Goal: Task Accomplishment & Management: Complete application form

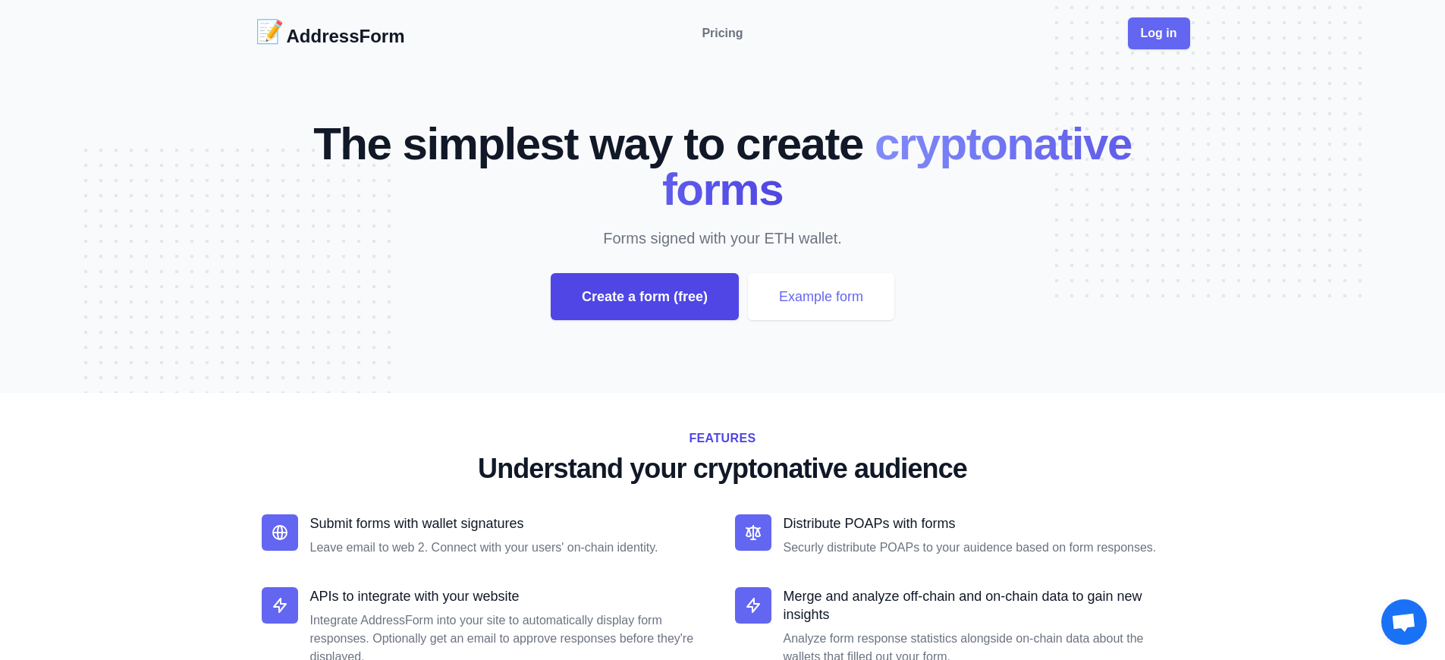
click at [644, 297] on div "Create a form (free)" at bounding box center [645, 296] width 188 height 47
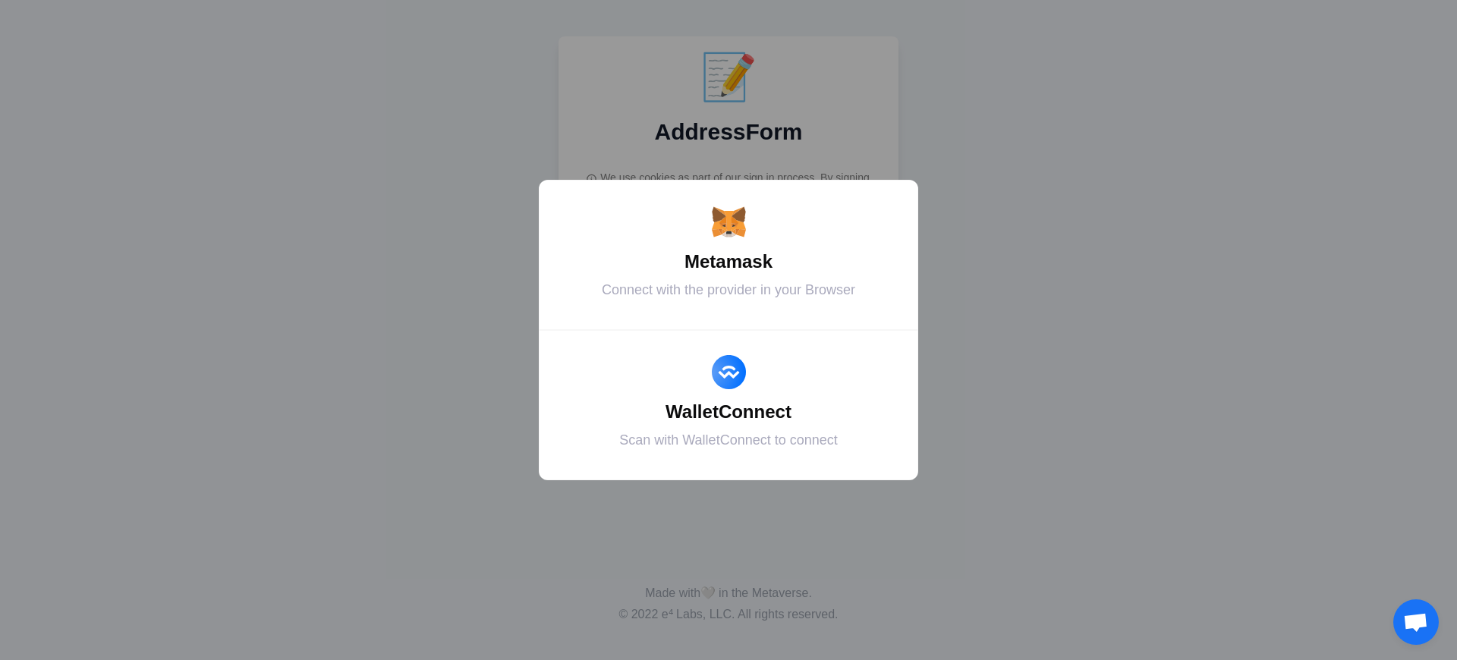
click at [728, 262] on div "Metamask" at bounding box center [728, 261] width 341 height 27
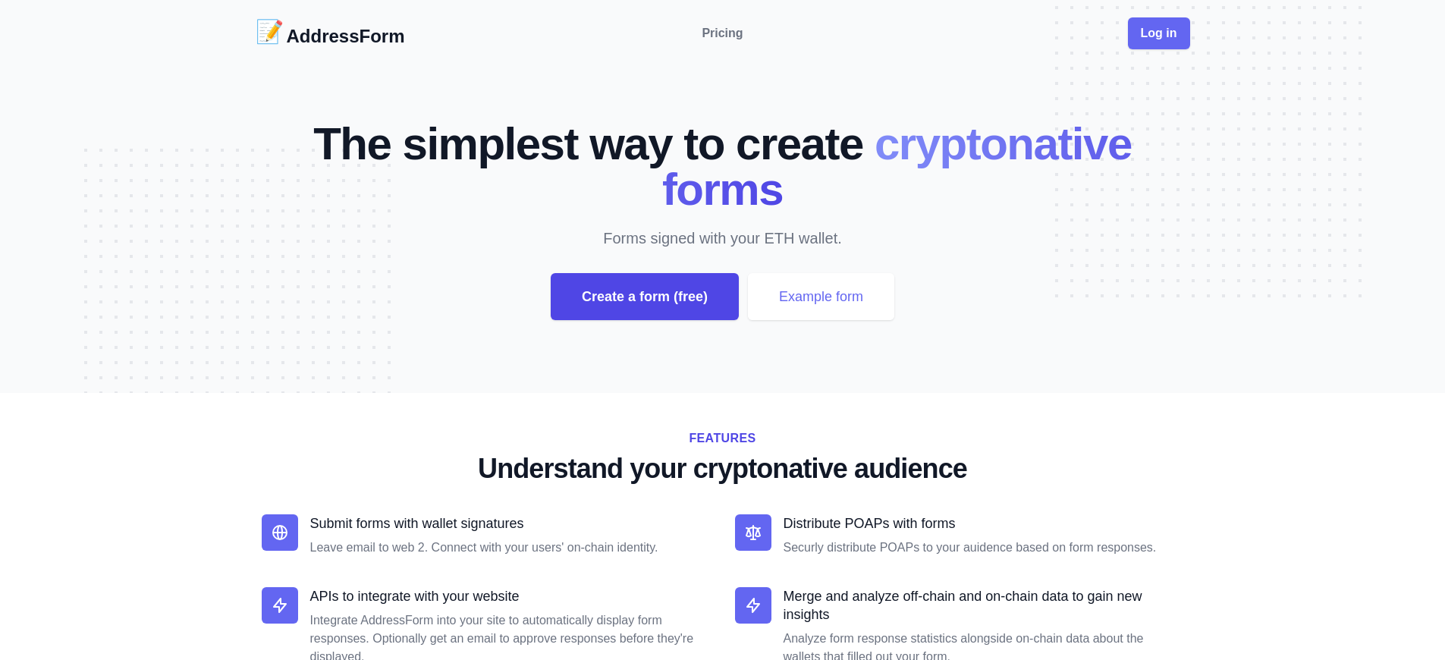
click at [644, 297] on div "Create a form (free)" at bounding box center [645, 296] width 188 height 47
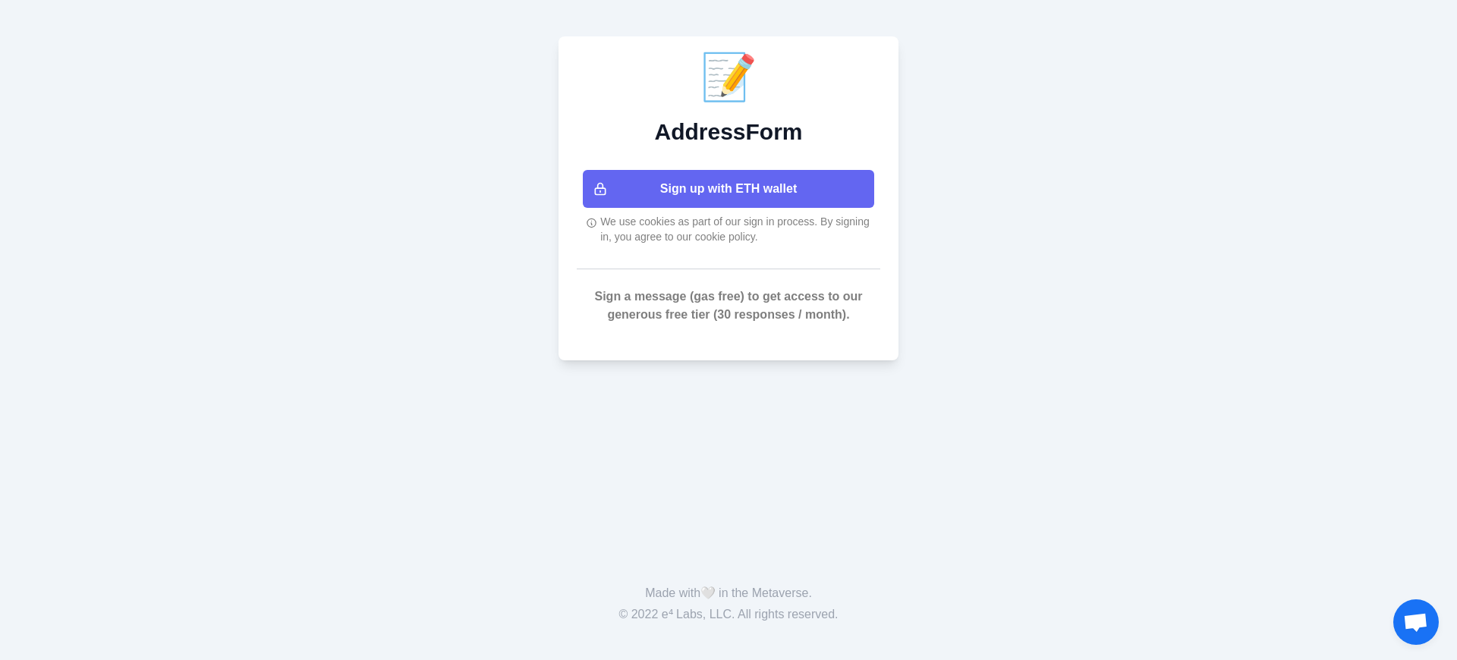
click at [728, 189] on button "Sign up with ETH wallet" at bounding box center [728, 189] width 291 height 38
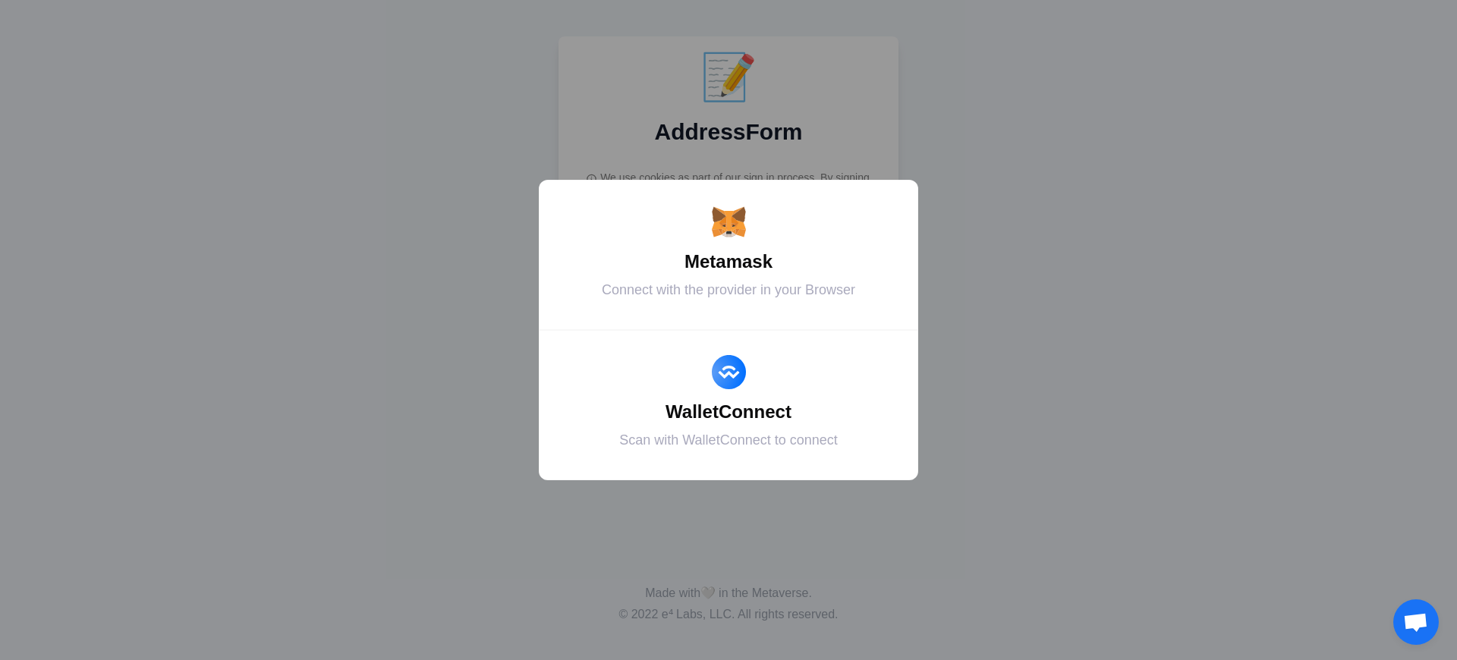
click at [728, 262] on div "Metamask" at bounding box center [728, 261] width 341 height 27
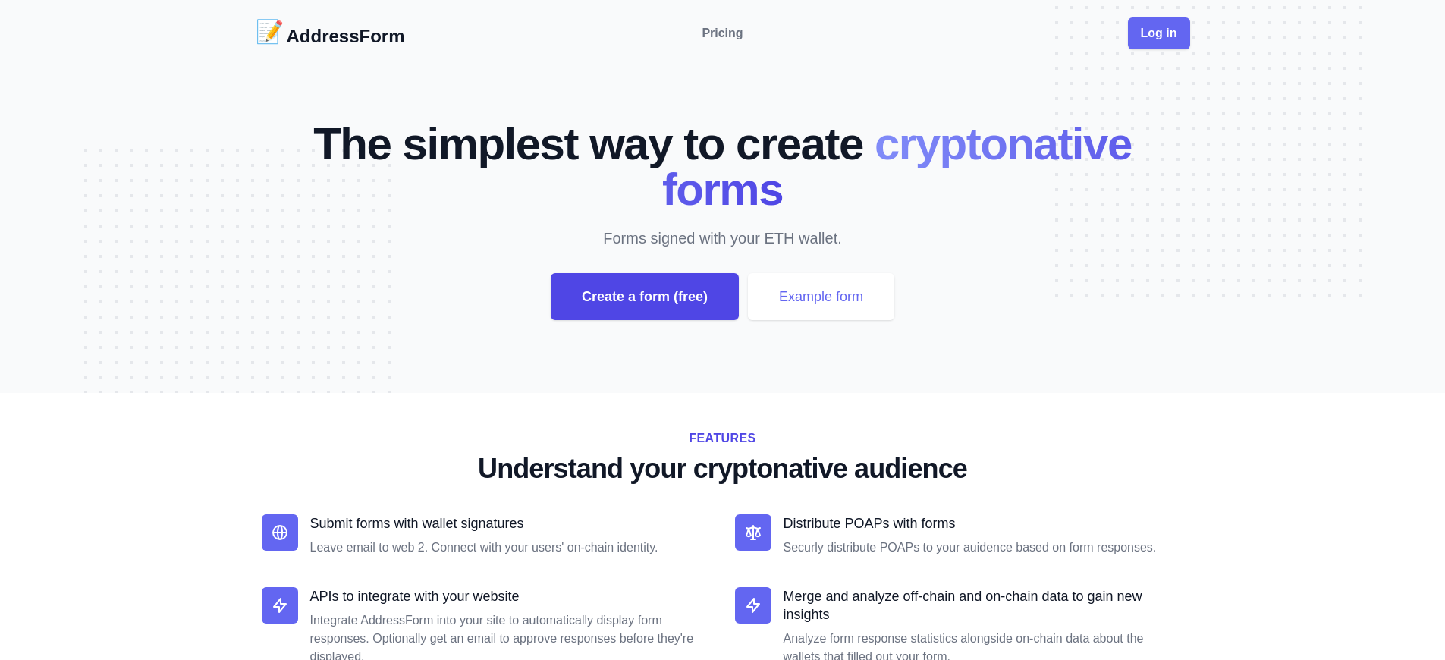
click at [644, 297] on div "Create a form (free)" at bounding box center [645, 296] width 188 height 47
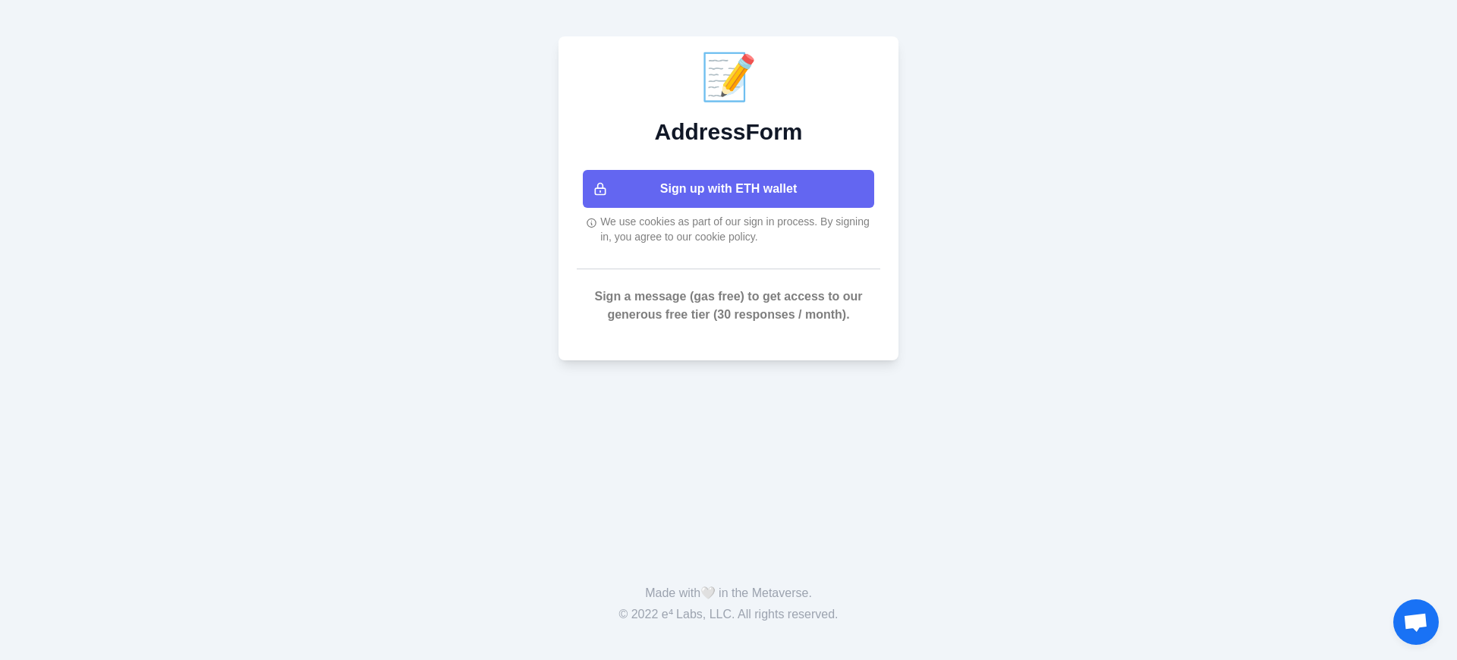
click at [728, 189] on button "Sign up with ETH wallet" at bounding box center [728, 189] width 291 height 38
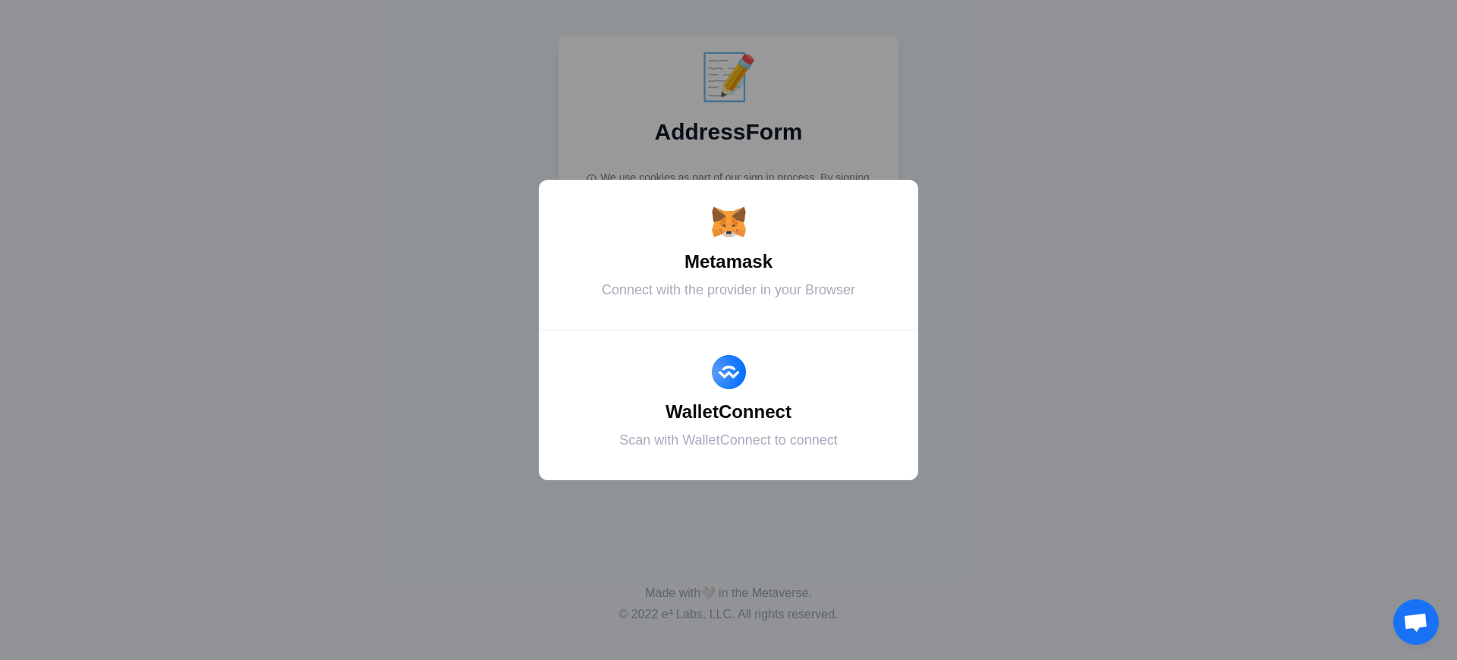
click at [728, 262] on div "Metamask" at bounding box center [728, 261] width 341 height 27
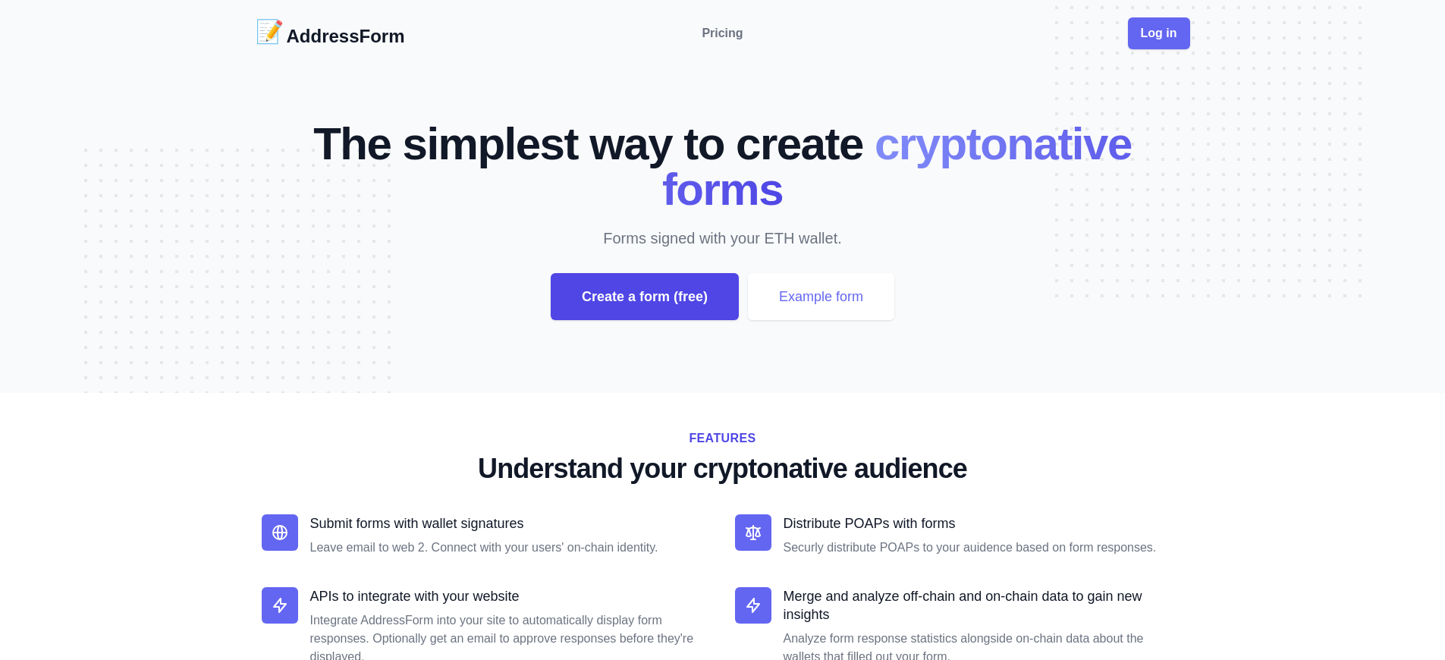
click at [644, 297] on div "Create a form (free)" at bounding box center [645, 296] width 188 height 47
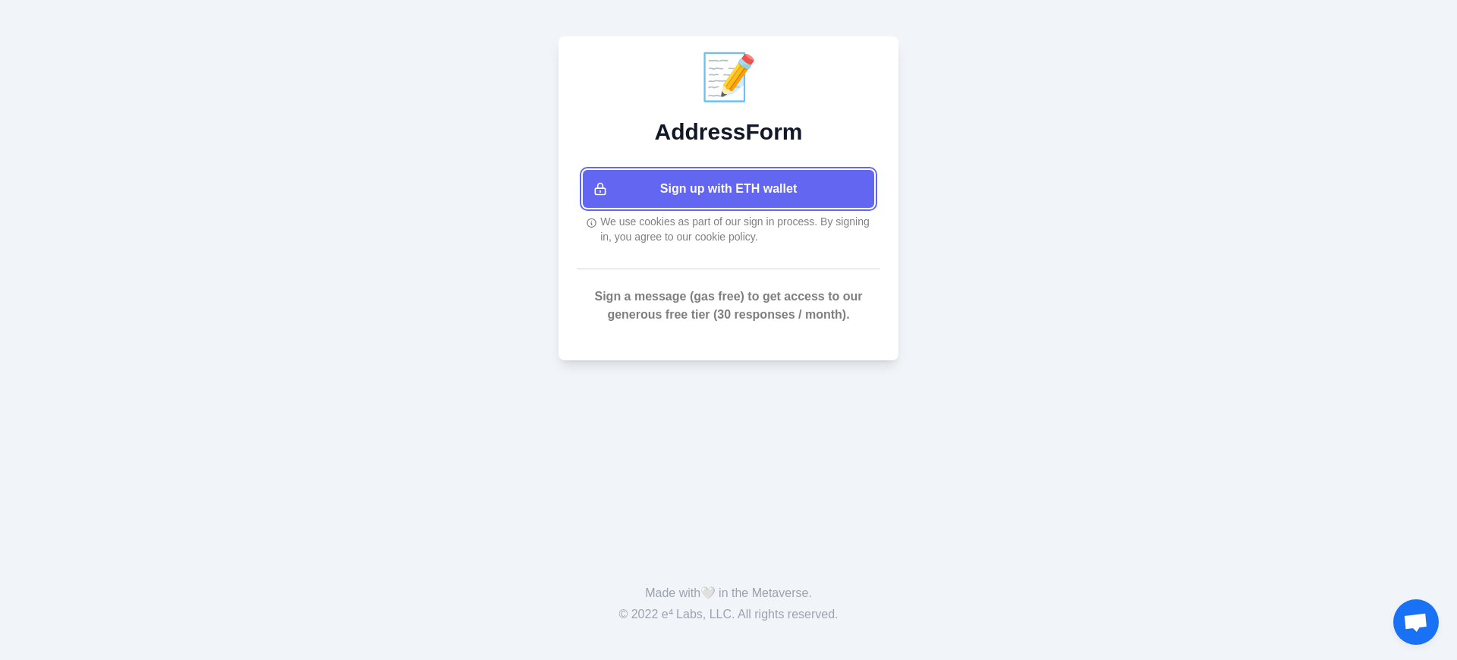
click at [728, 189] on button "Sign up with ETH wallet" at bounding box center [728, 189] width 291 height 38
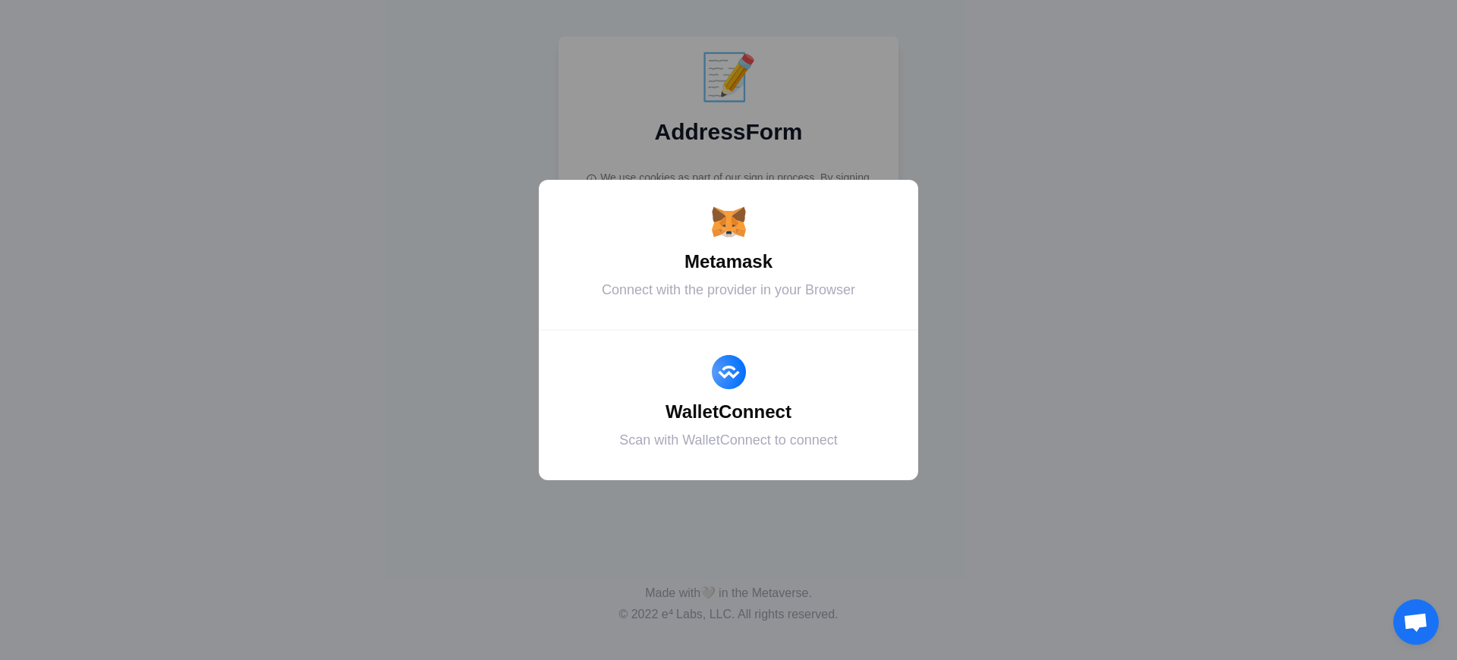
click at [728, 262] on div "Metamask" at bounding box center [728, 261] width 341 height 27
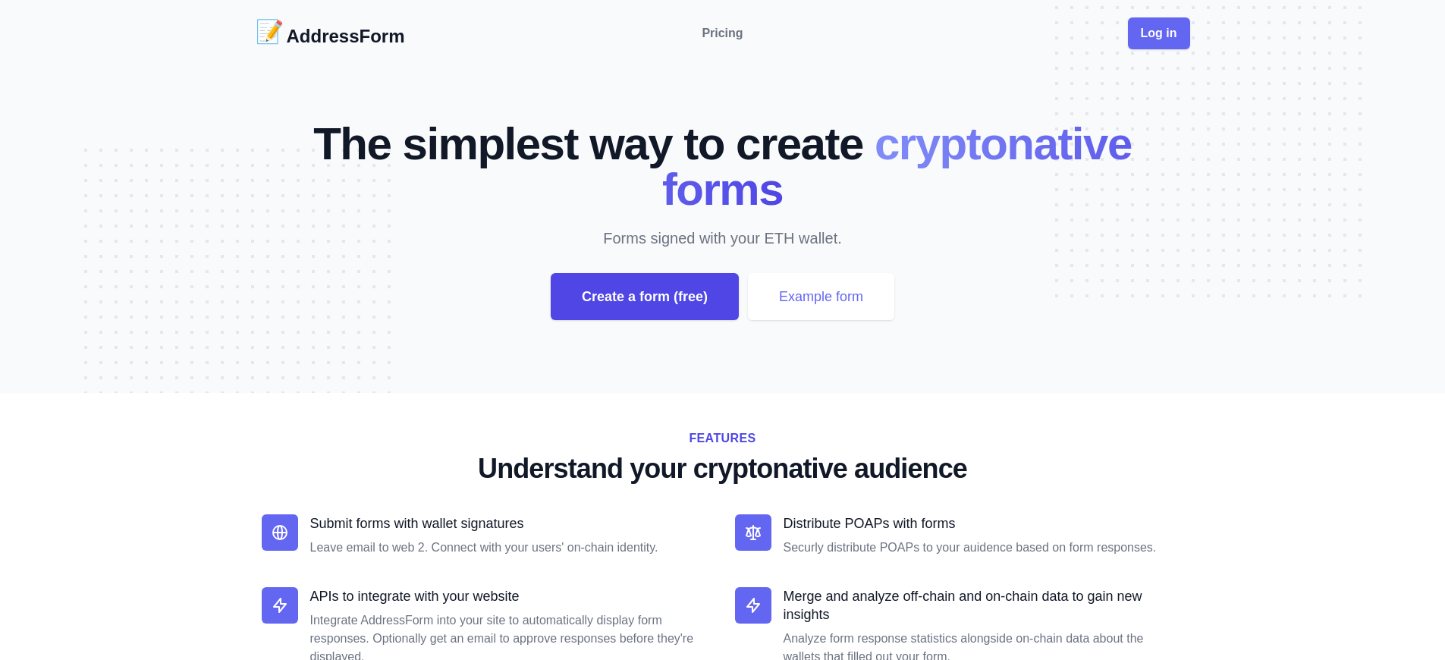
click at [644, 297] on div "Create a form (free)" at bounding box center [645, 296] width 188 height 47
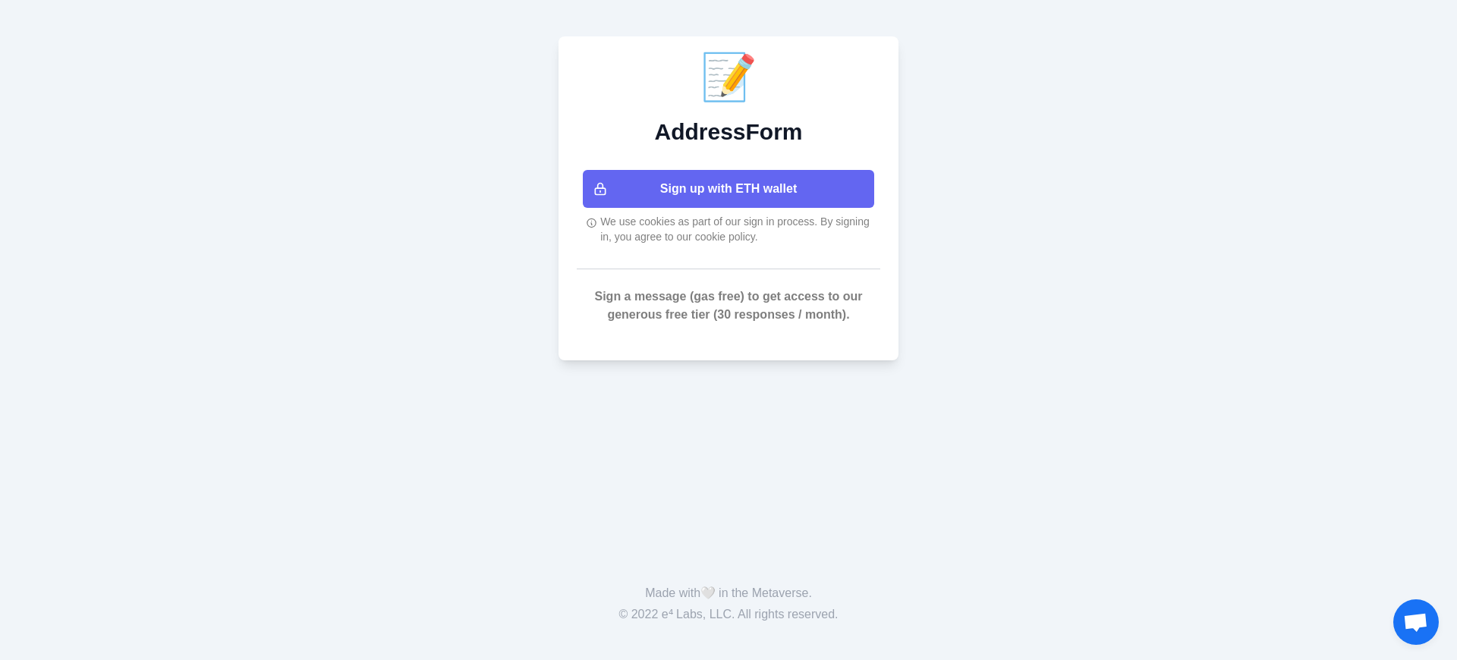
click at [728, 189] on button "Sign up with ETH wallet" at bounding box center [728, 189] width 291 height 38
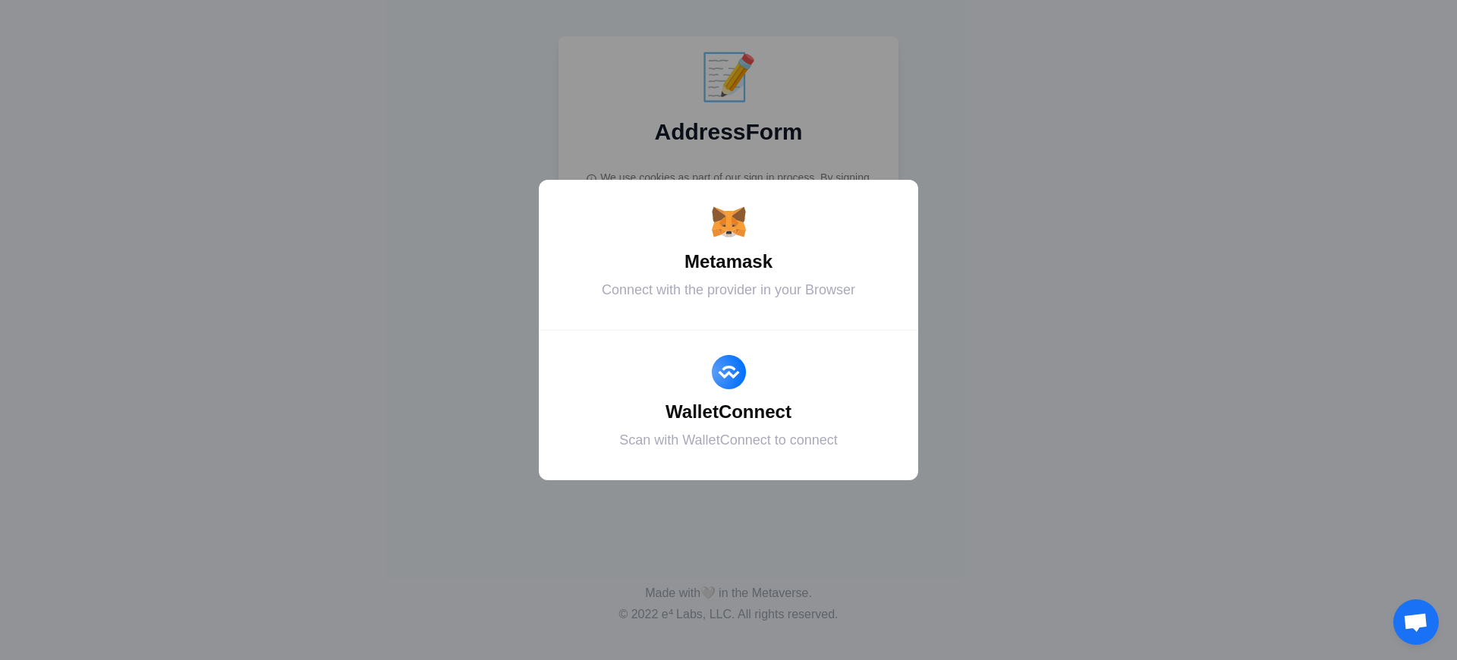
click at [728, 262] on div "Metamask" at bounding box center [728, 261] width 341 height 27
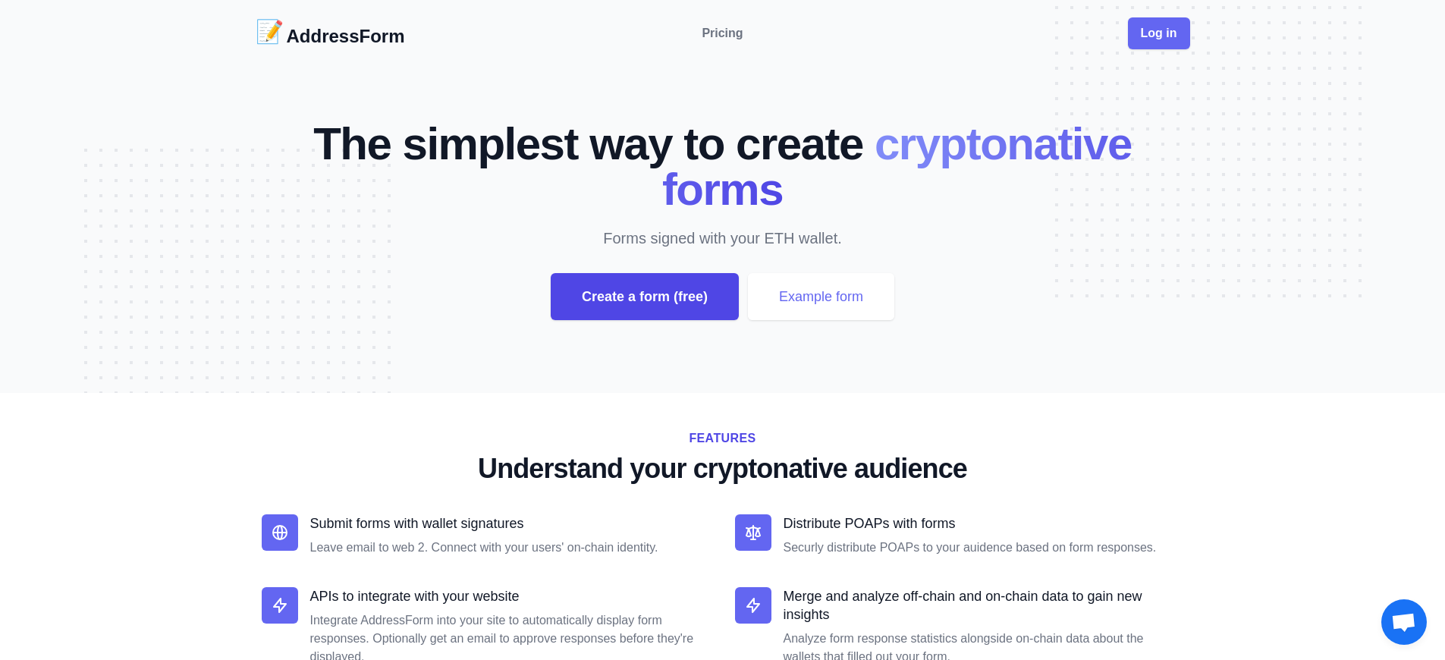
click at [644, 297] on div "Create a form (free)" at bounding box center [645, 296] width 188 height 47
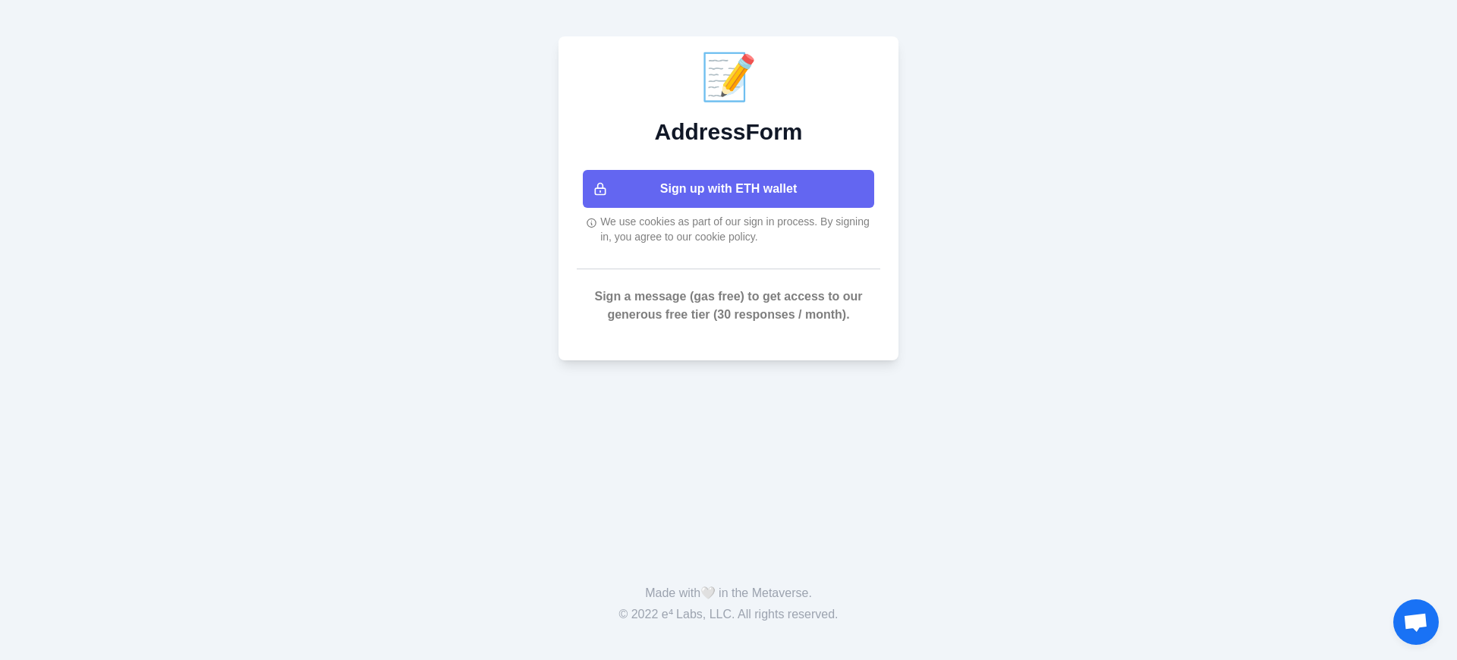
click at [728, 189] on button "Sign up with ETH wallet" at bounding box center [728, 189] width 291 height 38
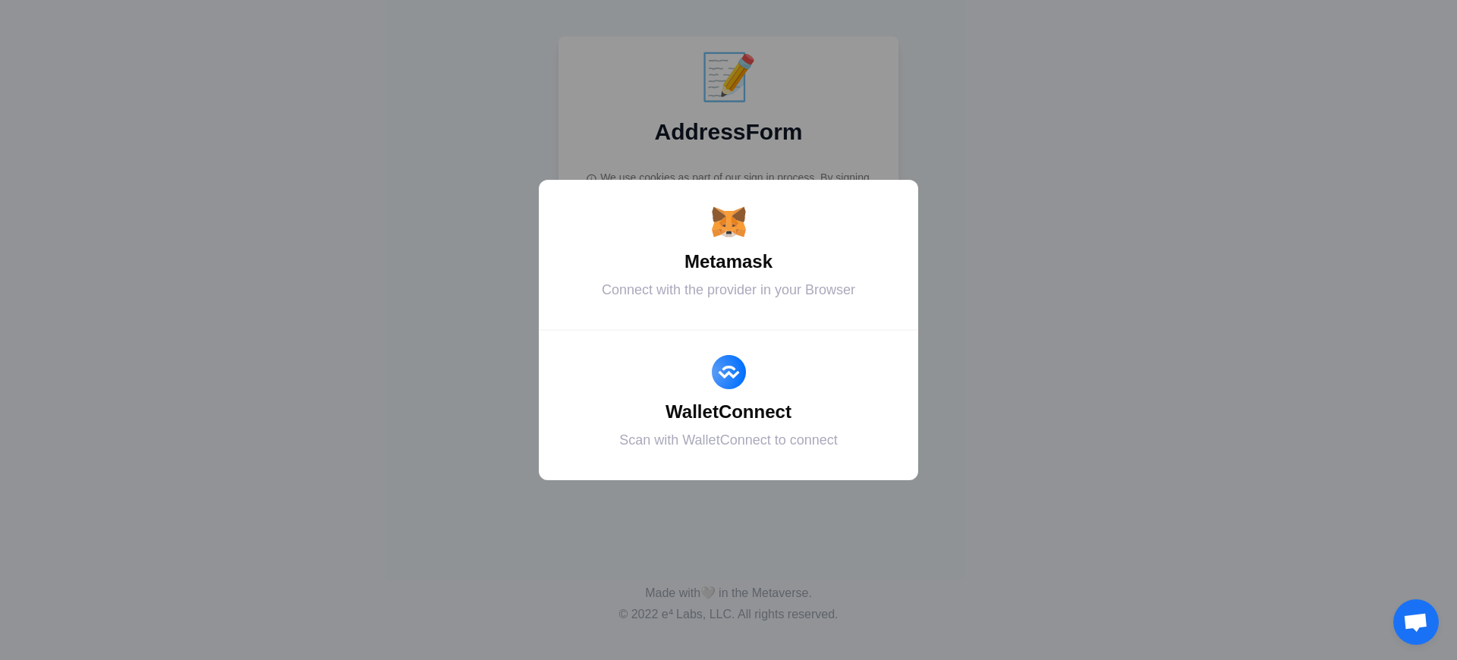
click at [728, 262] on div "Metamask" at bounding box center [728, 261] width 341 height 27
